Goal: Information Seeking & Learning: Learn about a topic

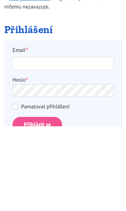
scroll to position [105, 0]
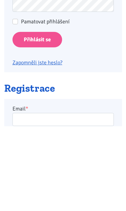
type input "[EMAIL_ADDRESS][DOMAIN_NAME]"
click at [37, 124] on input "Přihlásit se" at bounding box center [37, 125] width 50 height 16
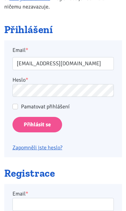
click at [43, 128] on input "Přihlásit se" at bounding box center [37, 125] width 50 height 16
click at [40, 127] on input "Přihlásit se" at bounding box center [37, 125] width 50 height 16
click at [53, 123] on input "Přihlásit se" at bounding box center [37, 125] width 50 height 16
click at [55, 126] on input "Přihlásit se" at bounding box center [37, 125] width 50 height 16
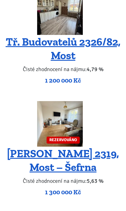
scroll to position [1146, 0]
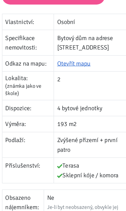
scroll to position [1142, 0]
